Goal: Task Accomplishment & Management: Manage account settings

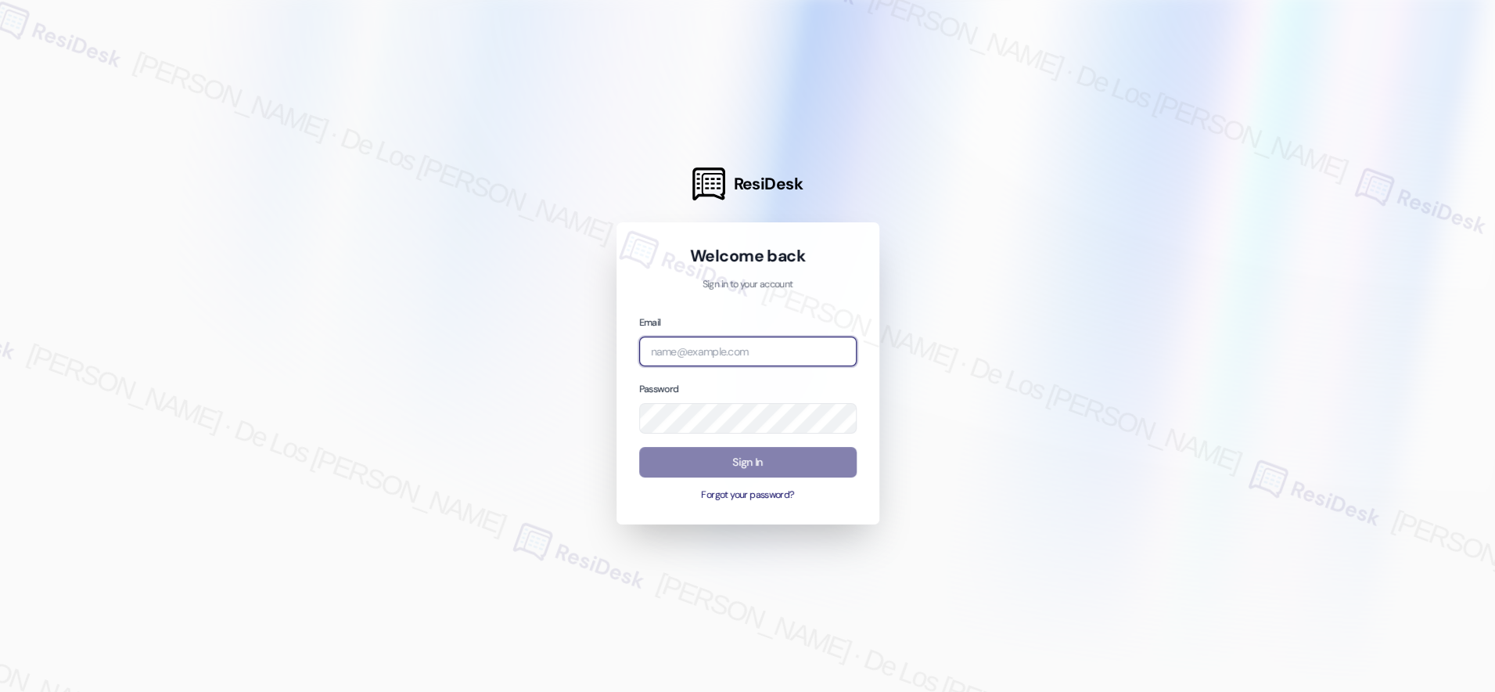
click at [770, 353] on input "email" at bounding box center [747, 351] width 217 height 31
paste input "automated-surveys-crawford_hoying-resen.six@crawford_[DOMAIN_NAME]"
type input "automated-surveys-crawford_hoying-resen.six@crawford_[DOMAIN_NAME]"
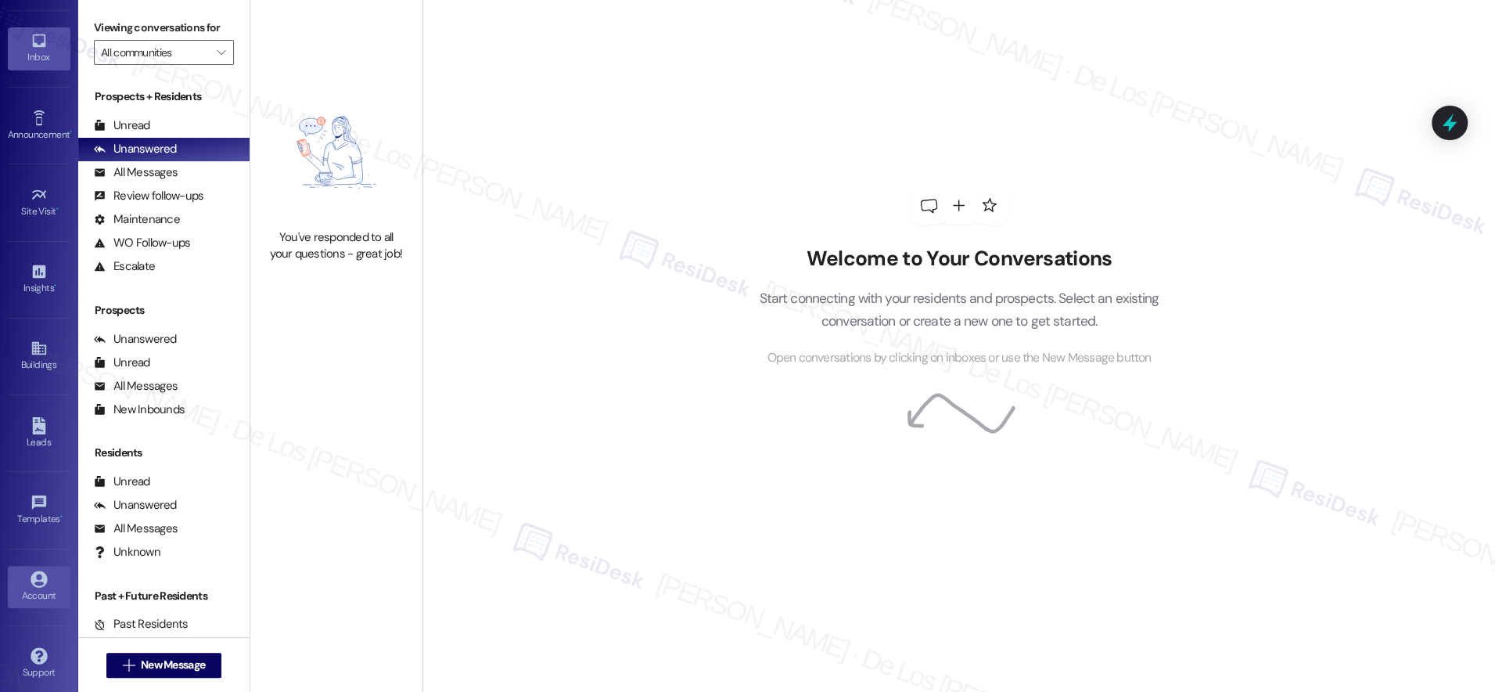
scroll to position [48, 0]
drag, startPoint x: 38, startPoint y: 587, endPoint x: 66, endPoint y: 555, distance: 42.8
click at [39, 587] on div "Account" at bounding box center [39, 592] width 78 height 16
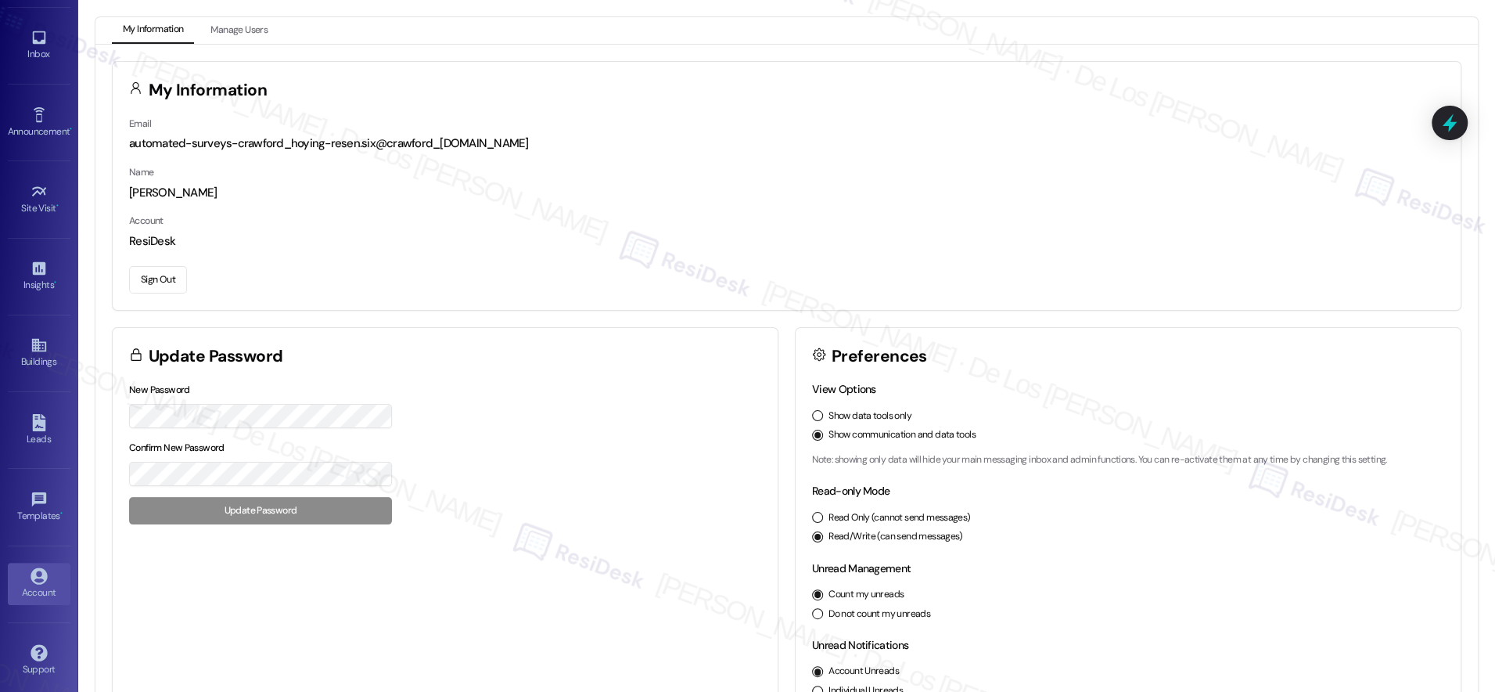
click at [156, 278] on button "Sign Out" at bounding box center [158, 279] width 58 height 27
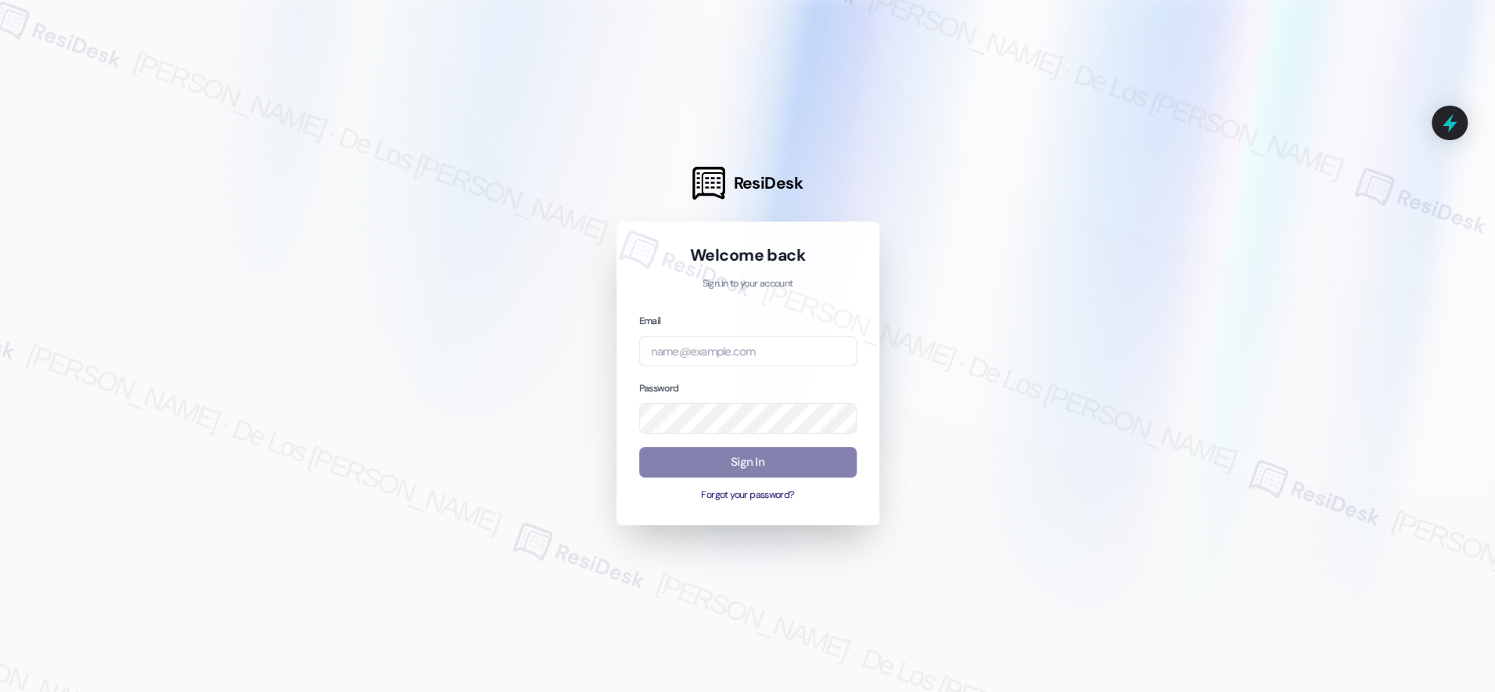
drag, startPoint x: 1335, startPoint y: 175, endPoint x: 1263, endPoint y: 206, distance: 78.2
click at [1335, 175] on div at bounding box center [747, 346] width 1495 height 692
click at [802, 334] on div "Email" at bounding box center [747, 339] width 217 height 54
click at [792, 347] on input "email" at bounding box center [747, 351] width 217 height 31
paste input "automated-surveys-boyd_wilson-resen.six@boyd_[DOMAIN_NAME]"
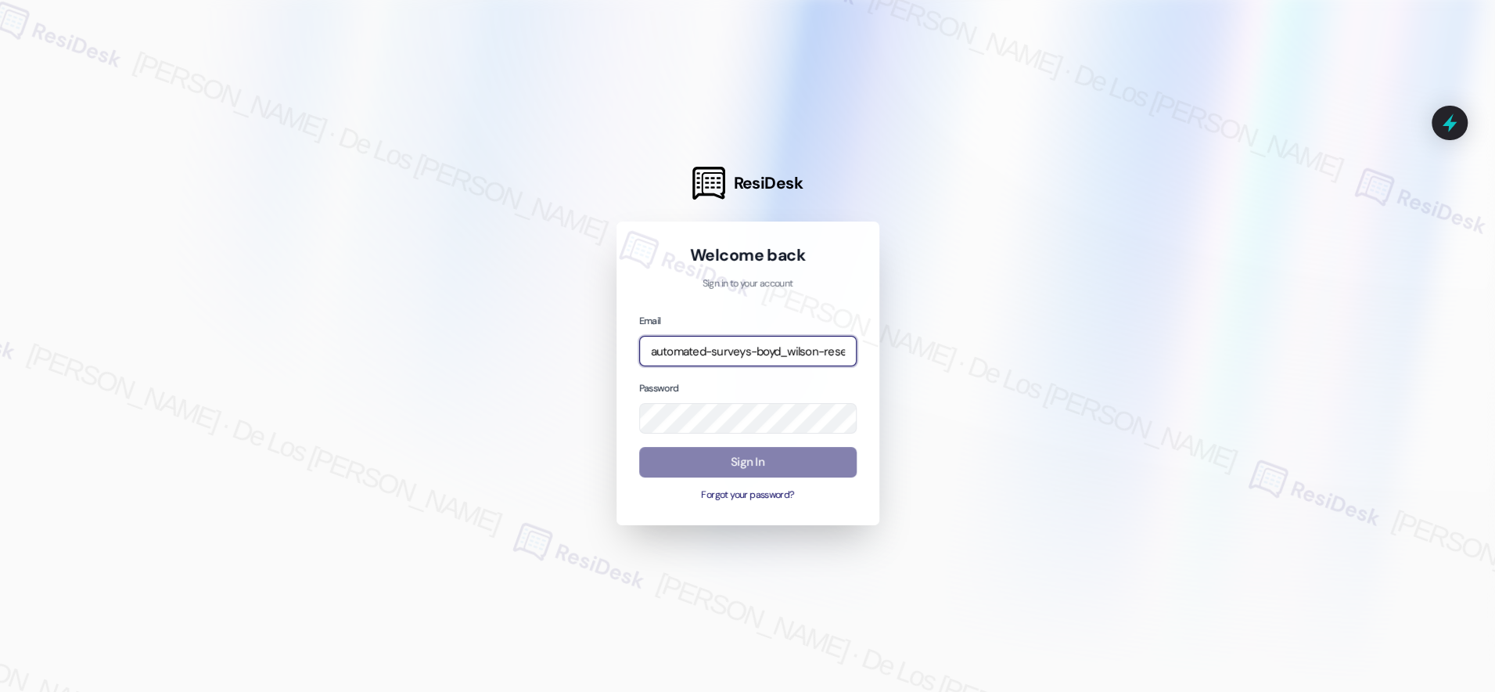
scroll to position [0, 115]
type input "automated-surveys-boyd_wilson-resen.six@boyd_[DOMAIN_NAME]"
